Goal: Task Accomplishment & Management: Complete application form

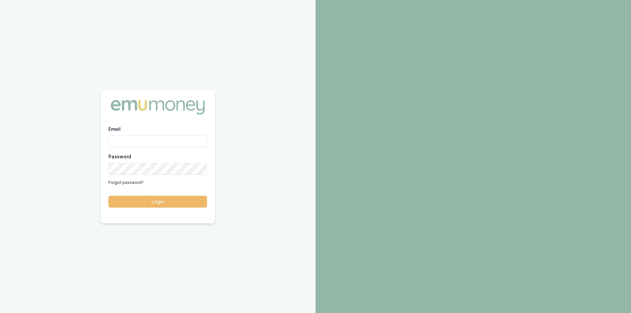
type input "steven.nguyen@emumoney.com.au"
drag, startPoint x: 166, startPoint y: 199, endPoint x: 156, endPoint y: 198, distance: 9.6
click at [166, 199] on button "Login" at bounding box center [157, 202] width 99 height 12
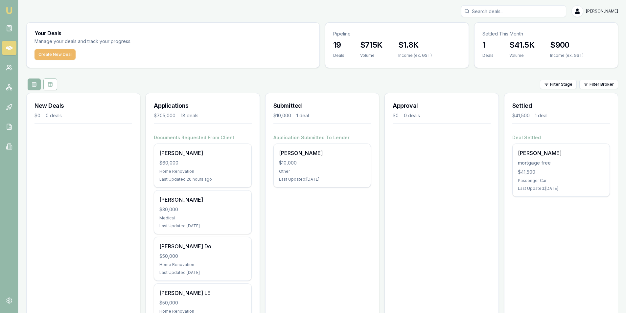
click at [53, 57] on button "Create New Deal" at bounding box center [54, 54] width 41 height 11
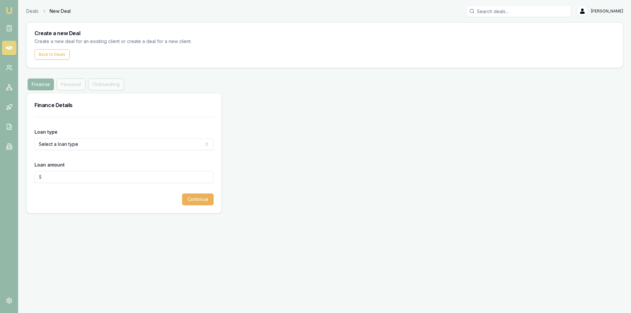
click at [100, 146] on html "Emu Broker Deals New Deal [PERSON_NAME] Toggle Menu Create a new Deal Create a …" at bounding box center [315, 156] width 631 height 313
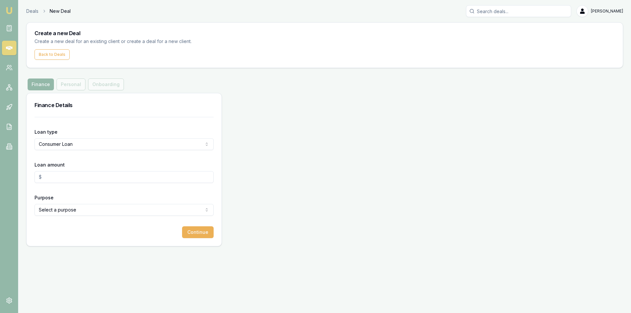
click at [82, 142] on html "Emu Broker Deals New Deal [PERSON_NAME] Toggle Menu Create a new Deal Create a …" at bounding box center [315, 156] width 631 height 313
click at [320, 150] on html "Emu Broker Deals New Deal [PERSON_NAME] Toggle Menu Create a new Deal Create a …" at bounding box center [315, 156] width 631 height 313
click at [71, 173] on input "Loan amount" at bounding box center [123, 177] width 179 height 12
type input "1"
type input "$50,000.00"
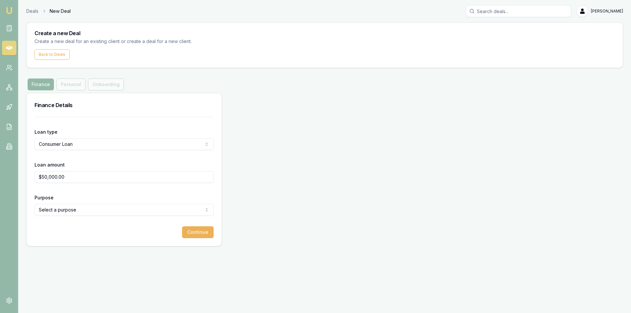
click at [66, 207] on html "Emu Broker Deals New Deal [PERSON_NAME] Toggle Menu Create a new Deal Create a …" at bounding box center [315, 156] width 631 height 313
click at [286, 158] on html "Emu Broker Deals New Deal [PERSON_NAME] Toggle Menu Create a new Deal Create a …" at bounding box center [315, 156] width 631 height 313
click at [73, 147] on html "Emu Broker Deals New Deal [PERSON_NAME] Toggle Menu Create a new Deal Create a …" at bounding box center [315, 156] width 631 height 313
select select "COMMERCIAL_ASSET"
drag, startPoint x: 71, startPoint y: 178, endPoint x: 0, endPoint y: 178, distance: 70.6
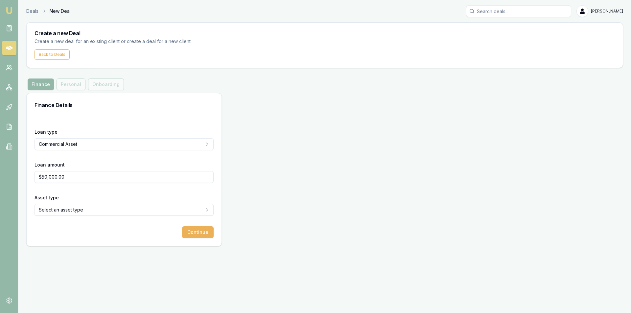
click at [0, 178] on div "Emu Broker Deals New Deal [PERSON_NAME] Toggle Menu Create a new Deal Create a …" at bounding box center [315, 156] width 631 height 313
click at [61, 211] on html "Emu Broker Deals New Deal [PERSON_NAME] Toggle Menu Create a new Deal Create a …" at bounding box center [315, 156] width 631 height 313
type input "$200,000.00"
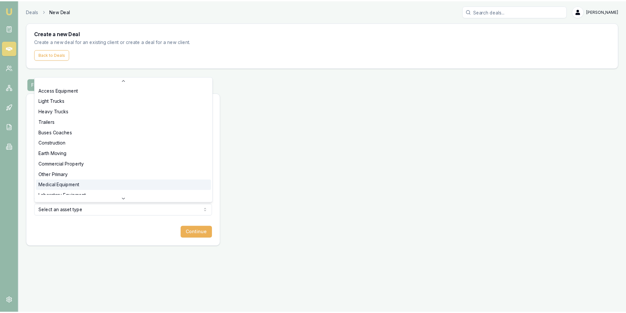
scroll to position [99, 0]
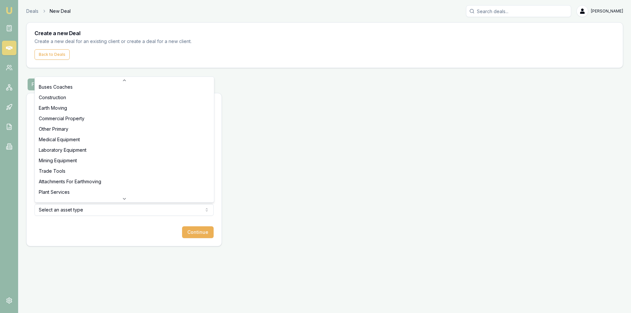
select select "PLANT_SERVICES"
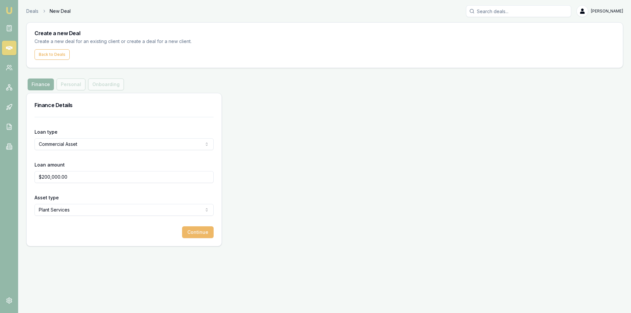
click at [208, 231] on button "Continue" at bounding box center [198, 232] width 32 height 12
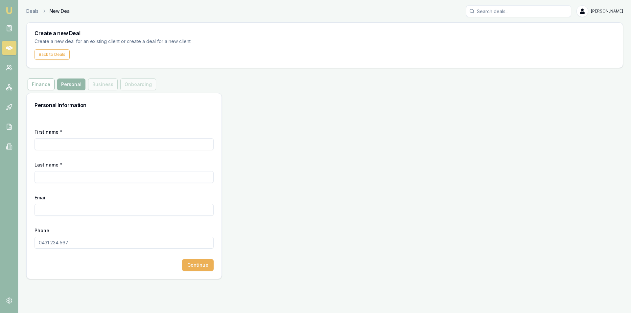
click at [68, 142] on input "First name *" at bounding box center [123, 144] width 179 height 12
type input "n"
type input "[PERSON_NAME]"
click at [67, 178] on input "NGO" at bounding box center [123, 177] width 179 height 12
click at [60, 210] on input "Email" at bounding box center [123, 210] width 179 height 12
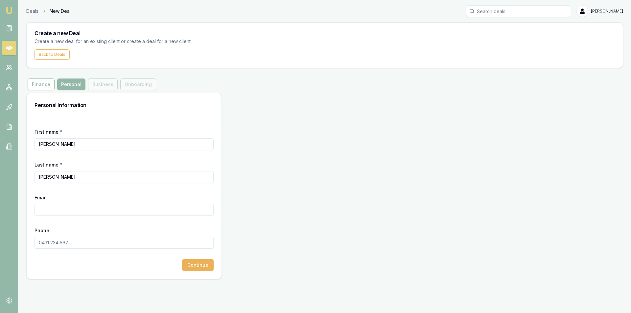
drag, startPoint x: 61, startPoint y: 178, endPoint x: 31, endPoint y: 177, distance: 30.2
click at [31, 177] on div "First name * [PERSON_NAME] Last name * [PERSON_NAME] Email Phone Continue" at bounding box center [124, 198] width 195 height 162
type input "[PERSON_NAME]"
type input "[EMAIL_ADDRESS][DOMAIN_NAME]"
click at [68, 242] on input "Phone" at bounding box center [123, 243] width 179 height 12
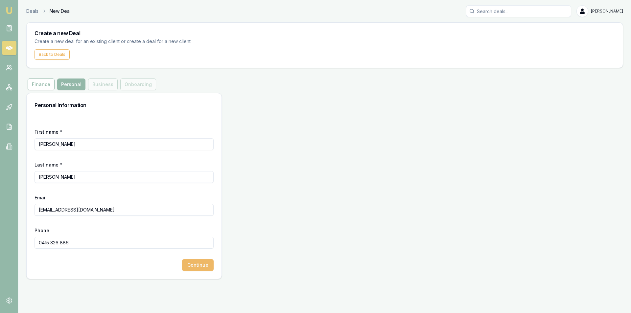
type input "0415 326 886"
click at [199, 265] on button "Continue" at bounding box center [198, 265] width 32 height 12
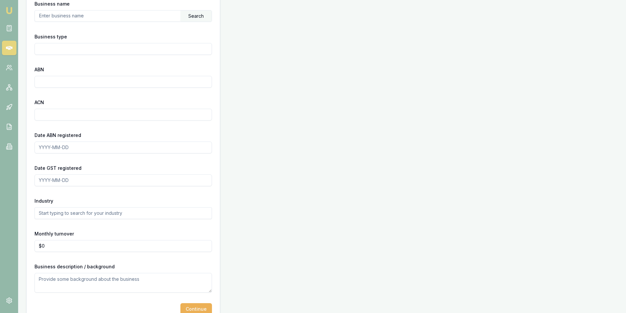
scroll to position [144, 0]
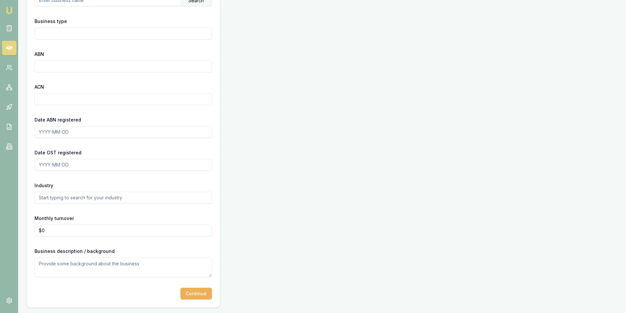
drag, startPoint x: 195, startPoint y: 296, endPoint x: 165, endPoint y: 273, distance: 38.0
click at [195, 296] on button "Continue" at bounding box center [196, 294] width 32 height 12
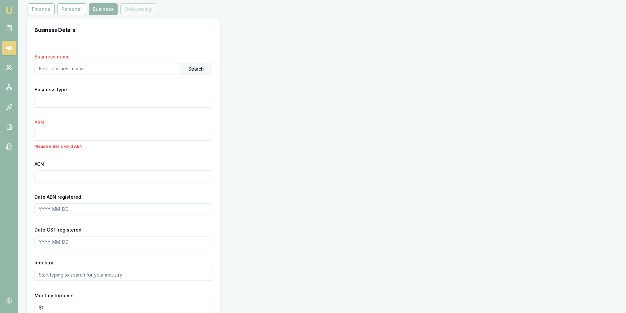
scroll to position [73, 0]
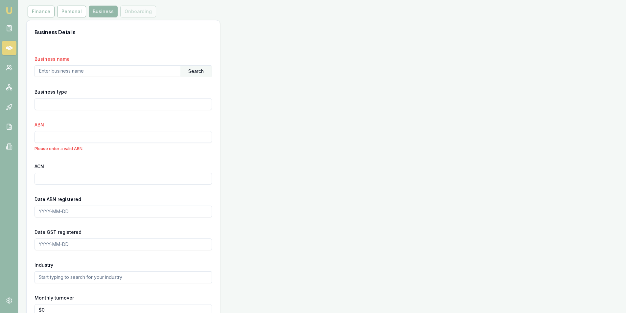
click at [63, 134] on input "ABN" at bounding box center [122, 137] width 177 height 12
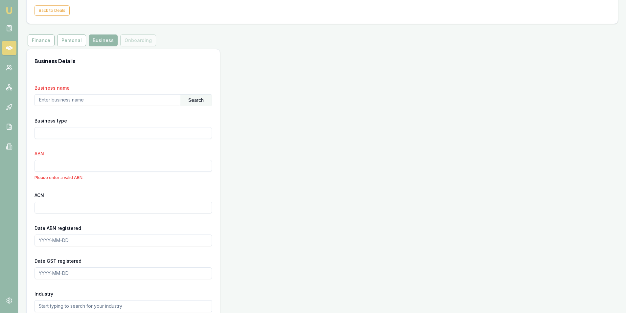
scroll to position [7, 0]
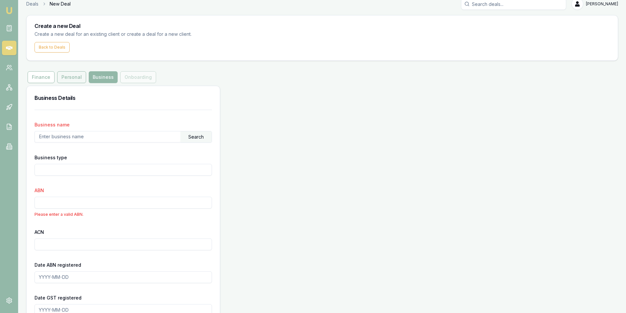
click at [70, 80] on button "Personal" at bounding box center [71, 77] width 29 height 12
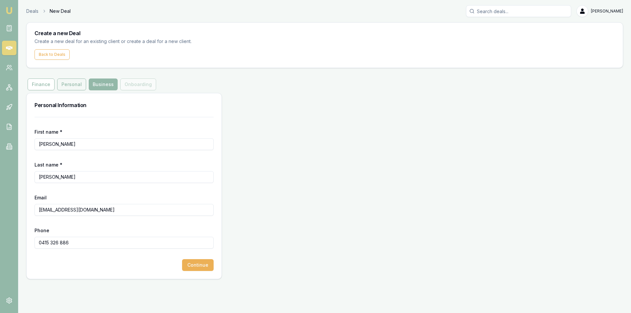
click at [70, 88] on button "Personal" at bounding box center [71, 84] width 29 height 12
click at [39, 85] on button "Finance" at bounding box center [41, 84] width 27 height 12
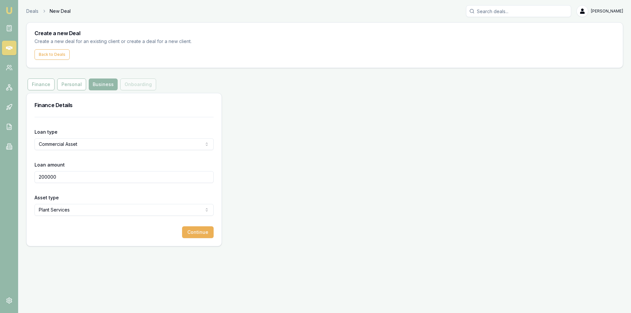
click at [82, 144] on html "Emu Broker Deals New Deal [PERSON_NAME] Toggle Menu Create a new Deal Create a …" at bounding box center [315, 156] width 631 height 313
select select "CONSUMER_LOAN"
click at [87, 208] on html "Emu Broker Deals New Deal [PERSON_NAME] Toggle Menu Create a new Deal Create a …" at bounding box center [315, 156] width 631 height 313
select select "OTHER"
click at [199, 234] on button "Continue" at bounding box center [198, 232] width 32 height 12
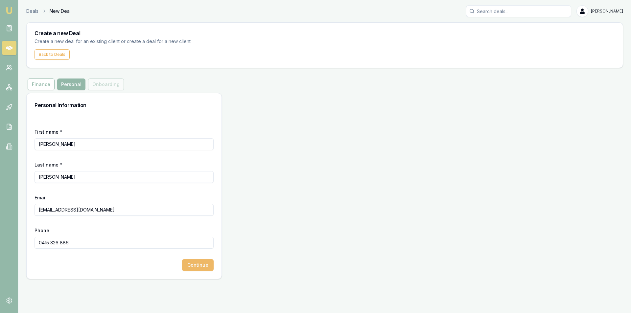
click at [207, 268] on button "Continue" at bounding box center [198, 265] width 32 height 12
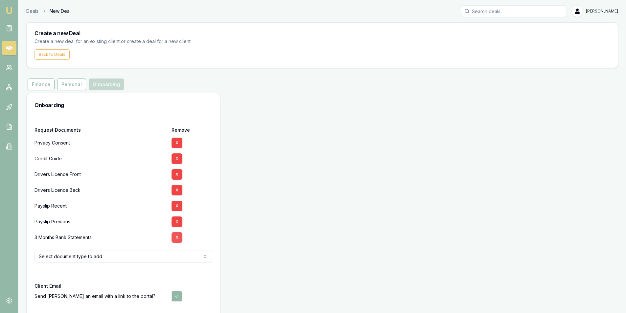
click at [177, 238] on button "X" at bounding box center [176, 237] width 11 height 11
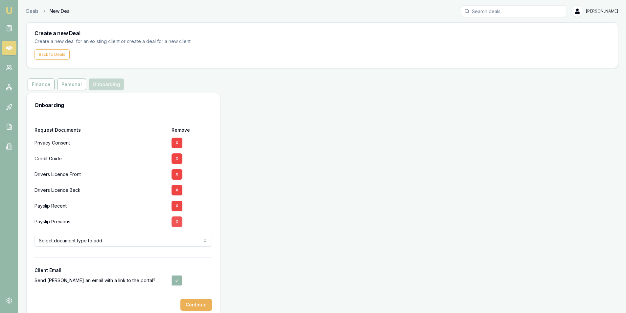
click at [178, 222] on button "X" at bounding box center [176, 221] width 11 height 11
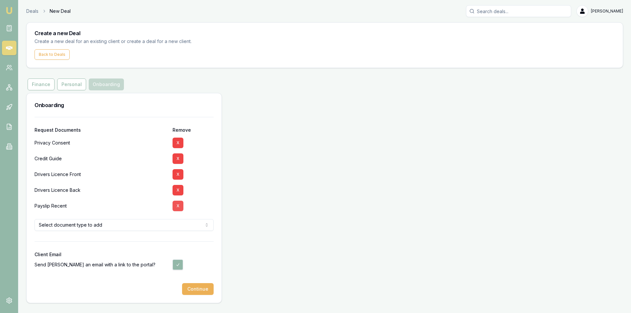
click at [180, 206] on button "X" at bounding box center [177, 206] width 11 height 11
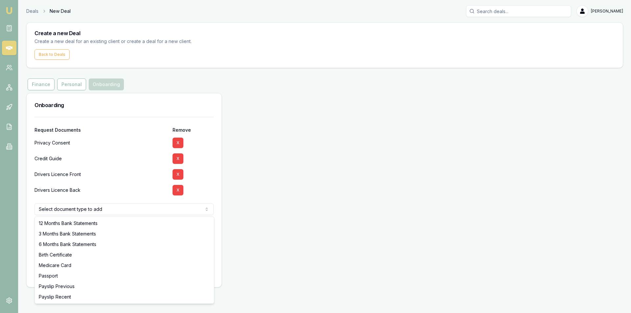
click at [97, 207] on html "Emu Broker Deals New Deal [PERSON_NAME] Toggle Menu Create a new Deal Create a …" at bounding box center [315, 156] width 631 height 313
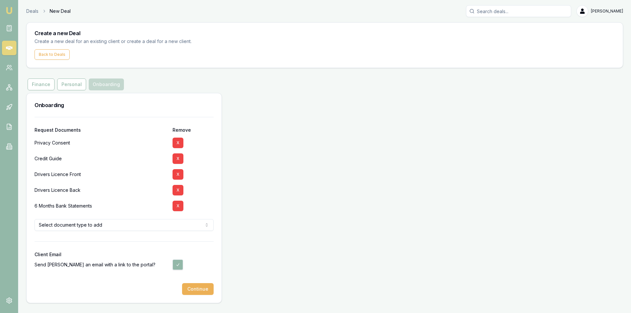
click at [166, 222] on html "Emu Broker Deals New Deal [PERSON_NAME] Toggle Menu Create a new Deal Create a …" at bounding box center [315, 156] width 631 height 313
click at [70, 226] on html "Emu Broker Deals New Deal [PERSON_NAME] Toggle Menu Create a new Deal Create a …" at bounding box center [315, 156] width 631 height 313
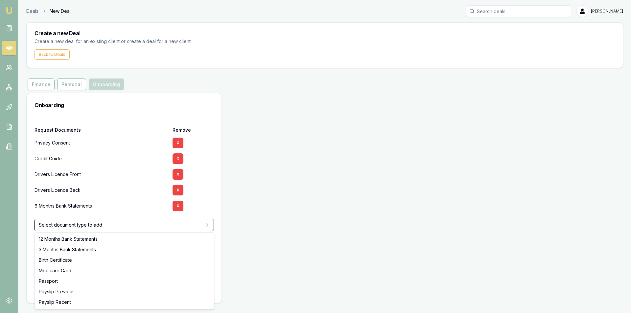
click at [144, 193] on html "Emu Broker Deals New Deal [PERSON_NAME] Toggle Menu Create a new Deal Create a …" at bounding box center [315, 156] width 631 height 313
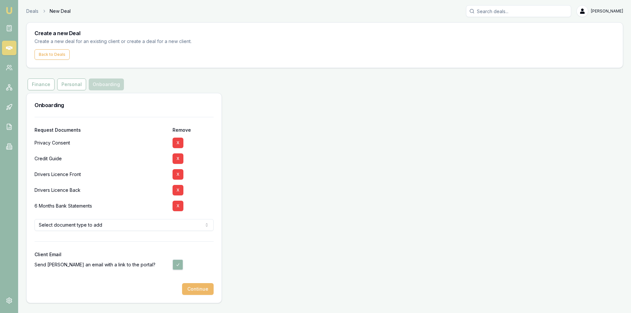
click at [197, 287] on button "Continue" at bounding box center [198, 289] width 32 height 12
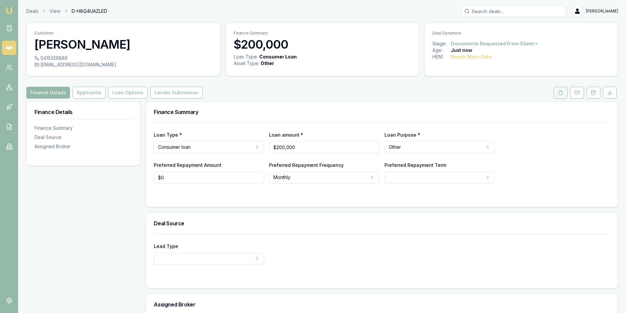
click at [562, 96] on button at bounding box center [560, 93] width 14 height 12
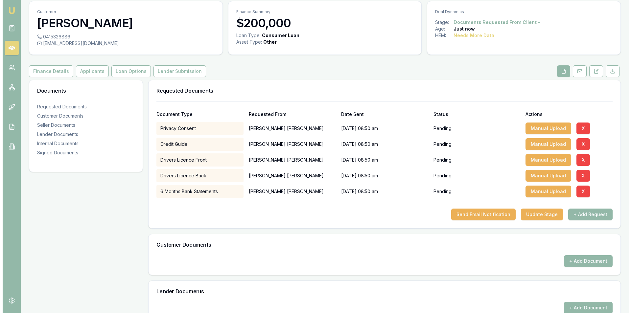
scroll to position [33, 0]
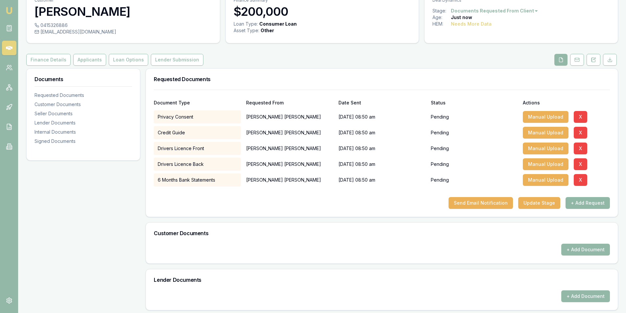
click at [584, 204] on button "+ Add Request" at bounding box center [587, 203] width 44 height 12
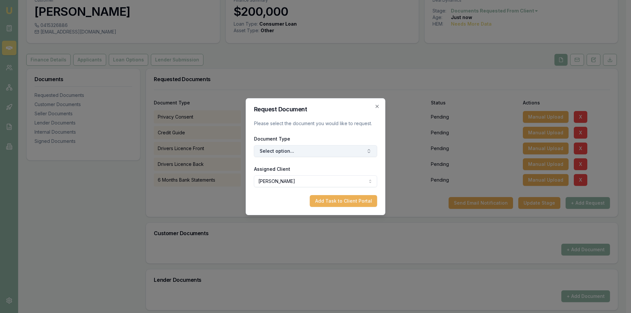
click at [297, 151] on button "Select option..." at bounding box center [315, 151] width 123 height 12
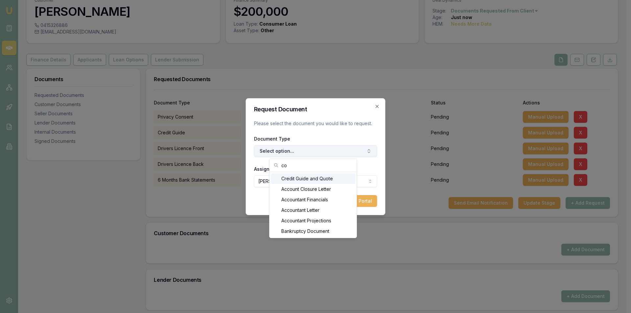
type input "c"
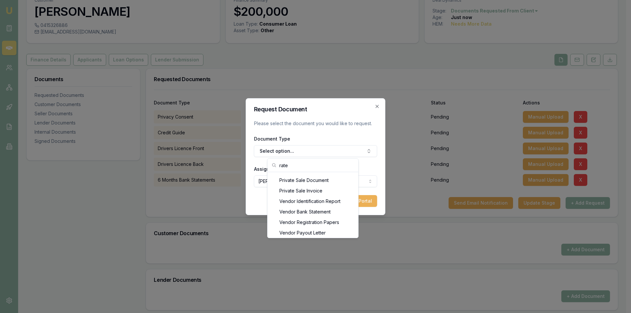
scroll to position [294, 0]
drag, startPoint x: 296, startPoint y: 166, endPoint x: 219, endPoint y: 166, distance: 76.9
click at [219, 166] on body "Emu Broker Deals View D-H8Q4UAZLED [PERSON_NAME] Toggle Menu Customer [PERSON_N…" at bounding box center [313, 123] width 626 height 313
type input "r"
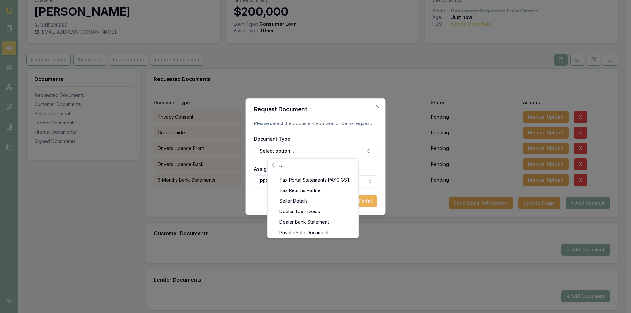
type input "r"
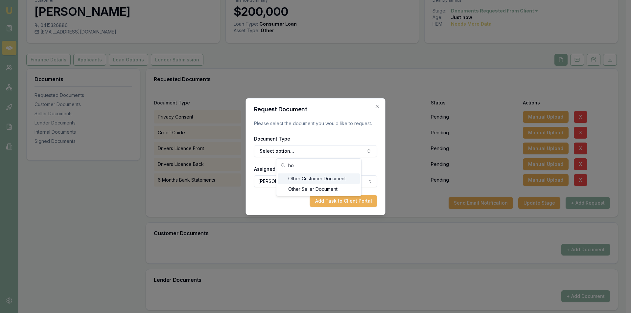
type input "h"
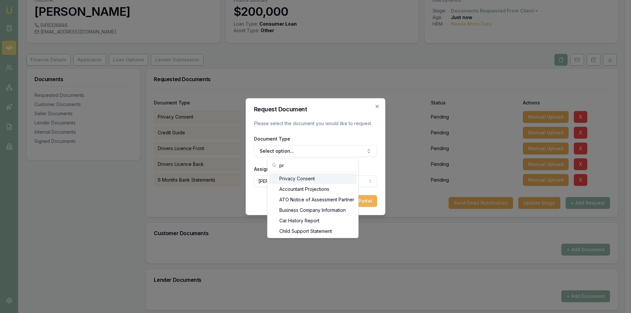
type input "p"
drag, startPoint x: 310, startPoint y: 166, endPoint x: 229, endPoint y: 175, distance: 81.6
click at [229, 175] on body "Emu Broker Deals View D-H8Q4UAZLED [PERSON_NAME] Toggle Menu Customer [PERSON_N…" at bounding box center [313, 123] width 626 height 313
type input "r"
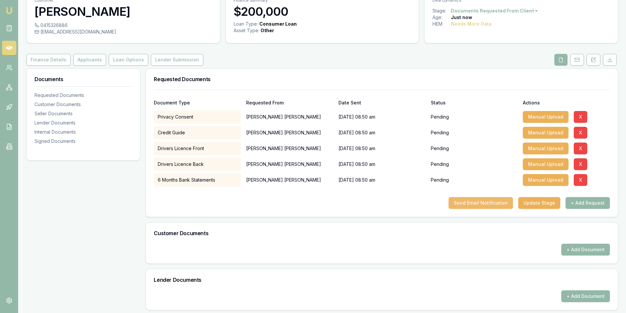
click at [482, 203] on button "Send Email Notification" at bounding box center [480, 203] width 64 height 12
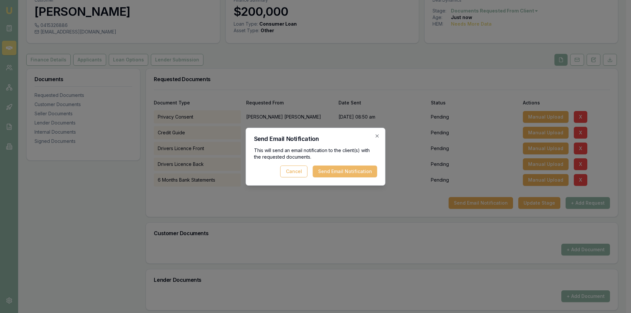
click at [346, 172] on button "Send Email Notification" at bounding box center [345, 172] width 64 height 12
